Goal: Information Seeking & Learning: Learn about a topic

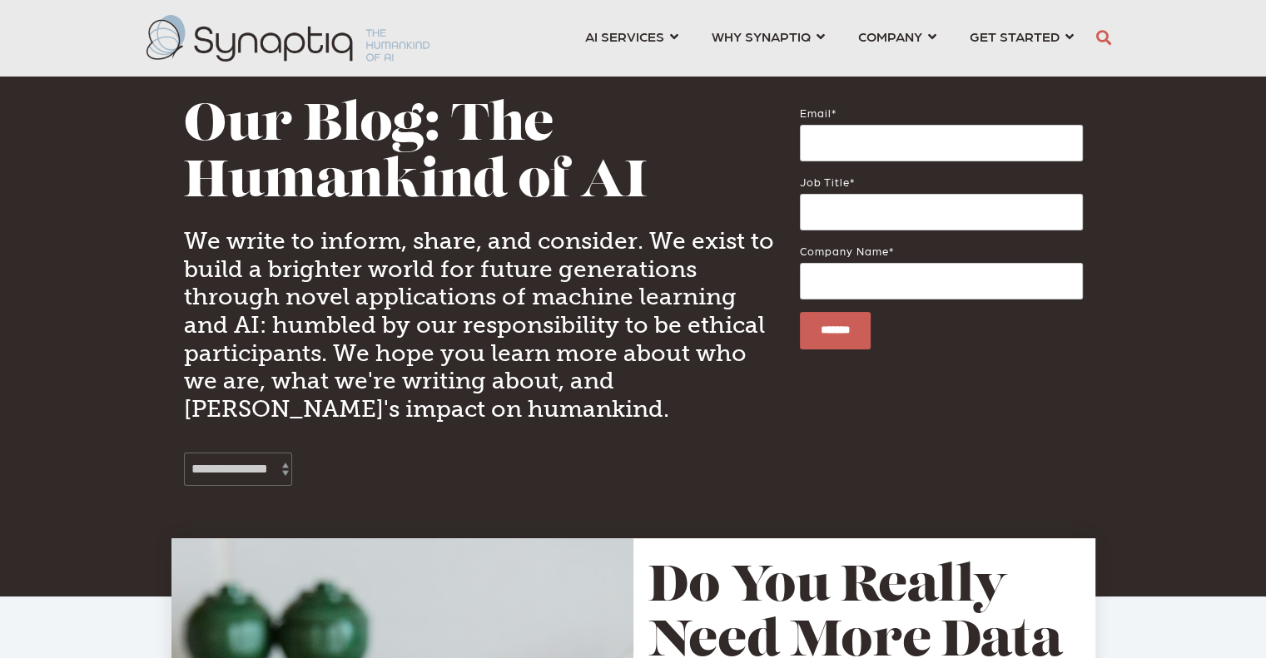
click at [1024, 505] on div "**********" at bounding box center [633, 298] width 924 height 597
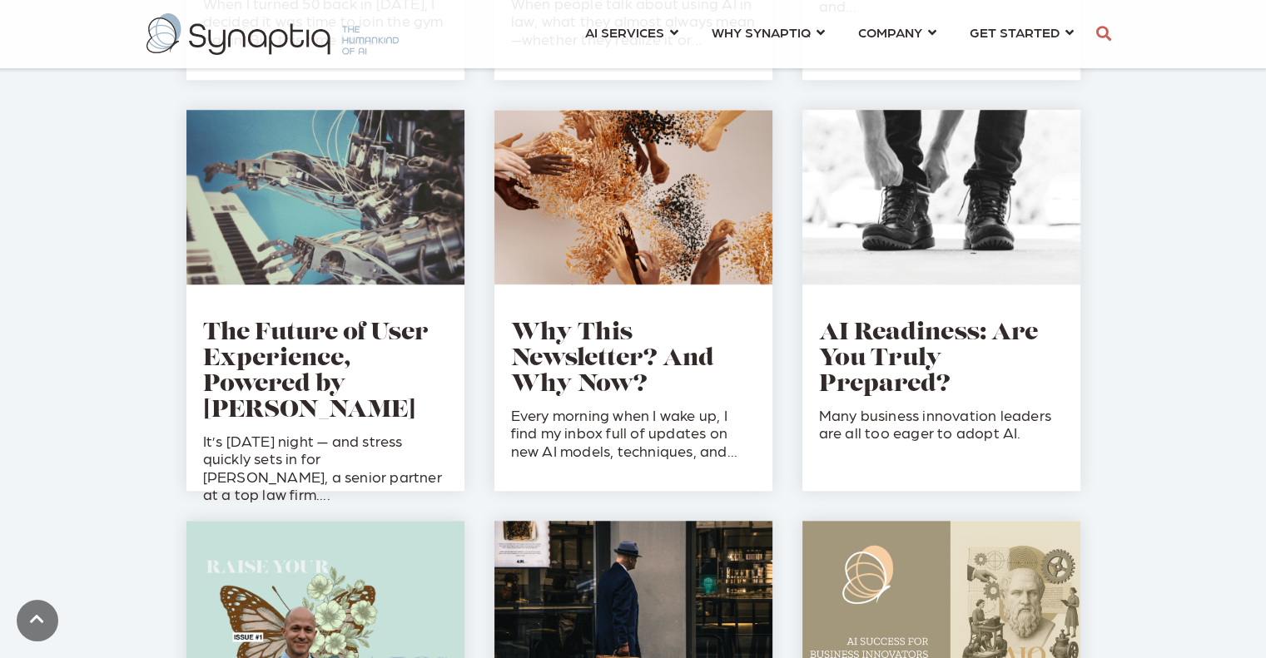
scroll to position [1352, 0]
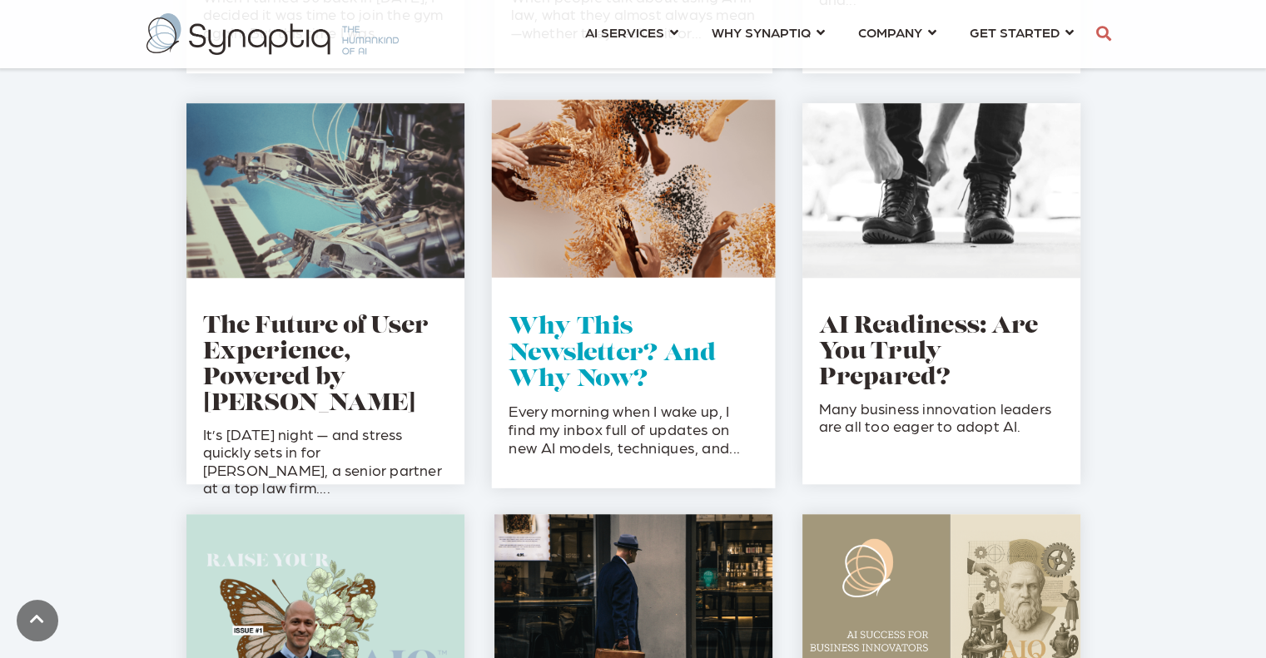
click at [583, 369] on link "Why This Newsletter? And Why Now?" at bounding box center [612, 354] width 207 height 76
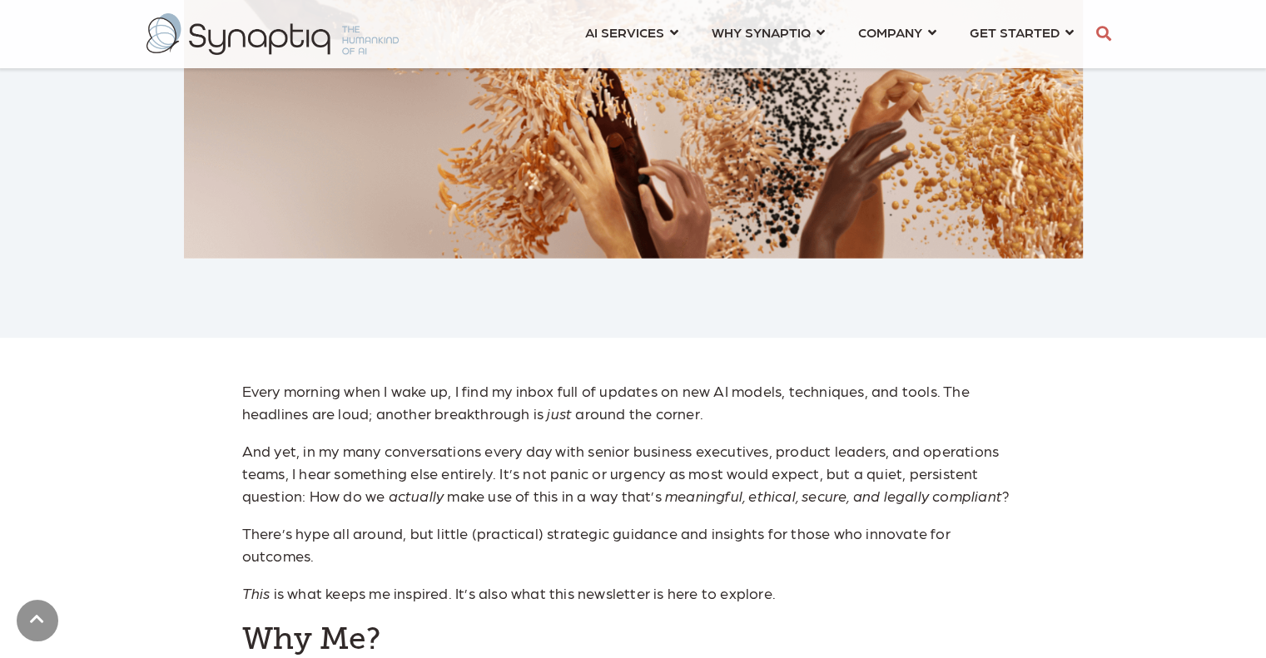
scroll to position [576, 0]
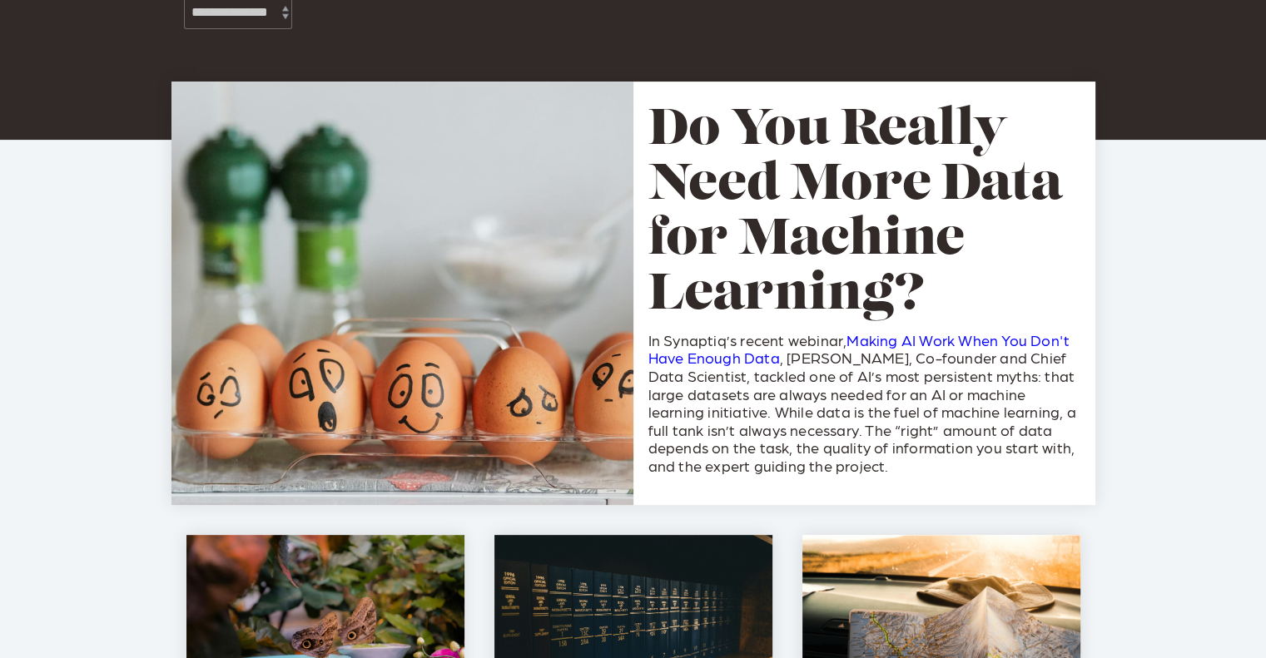
scroll to position [576, 0]
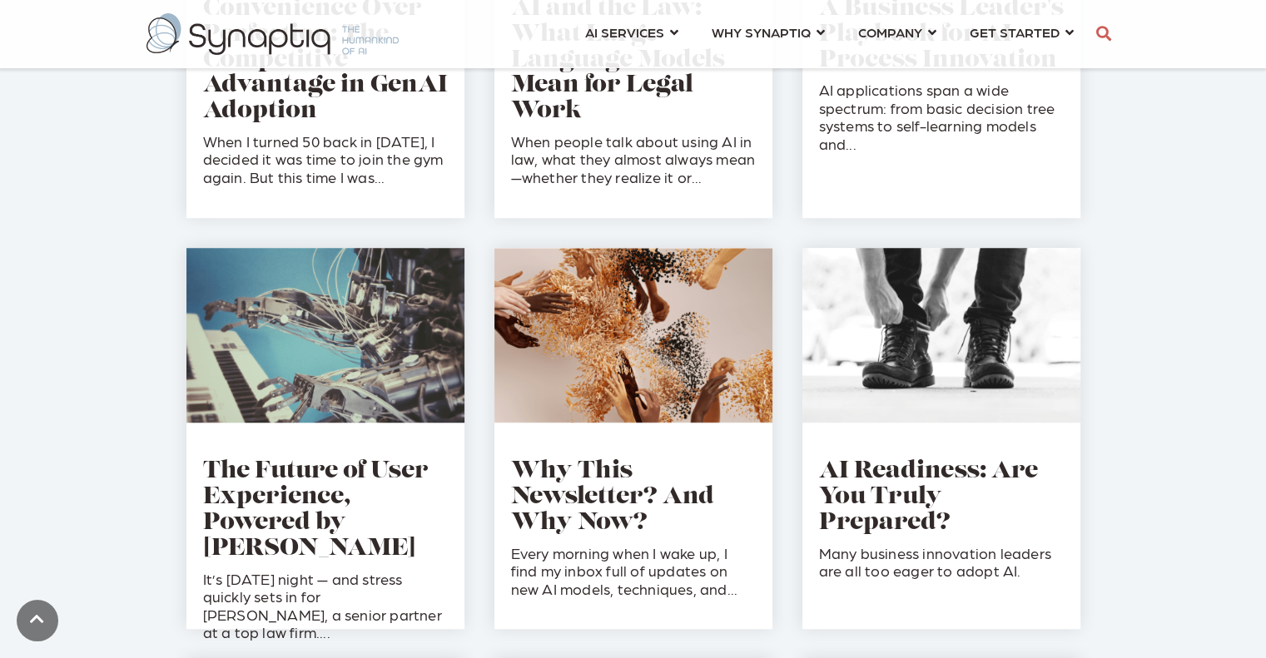
scroll to position [1208, 0]
